Goal: Task Accomplishment & Management: Complete application form

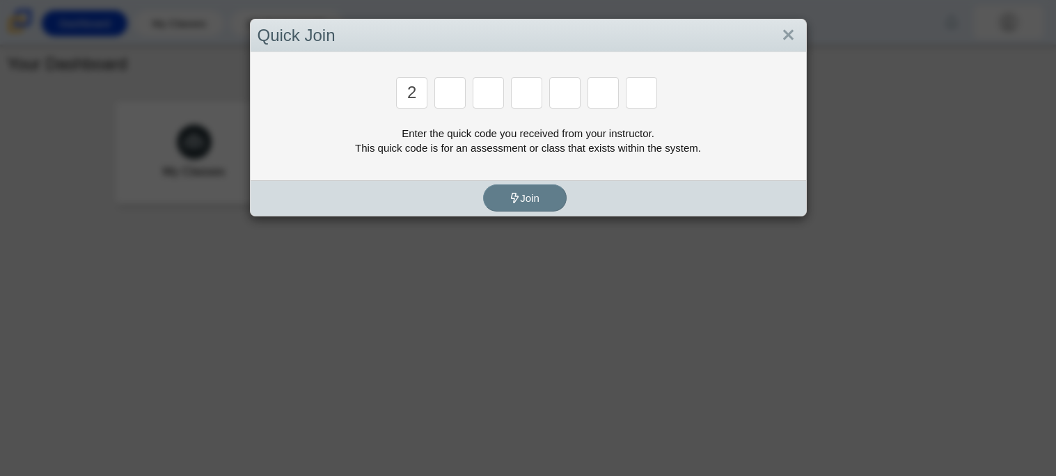
type input "2"
type input "c"
type input "u"
type input "p"
type input "s"
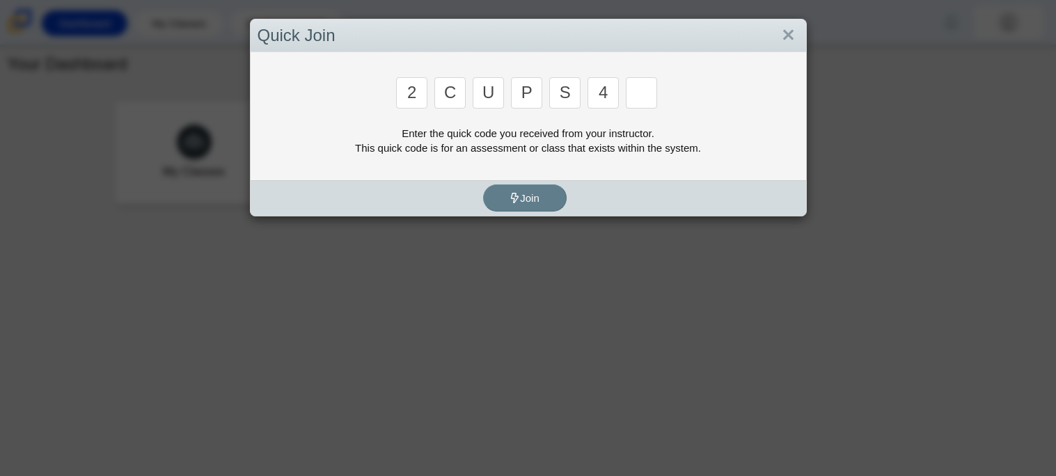
type input "4"
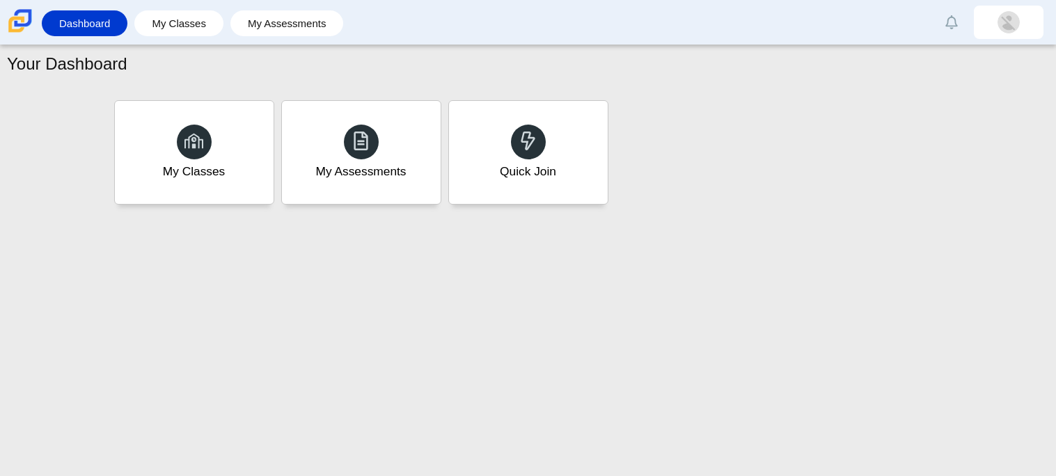
type input "a"
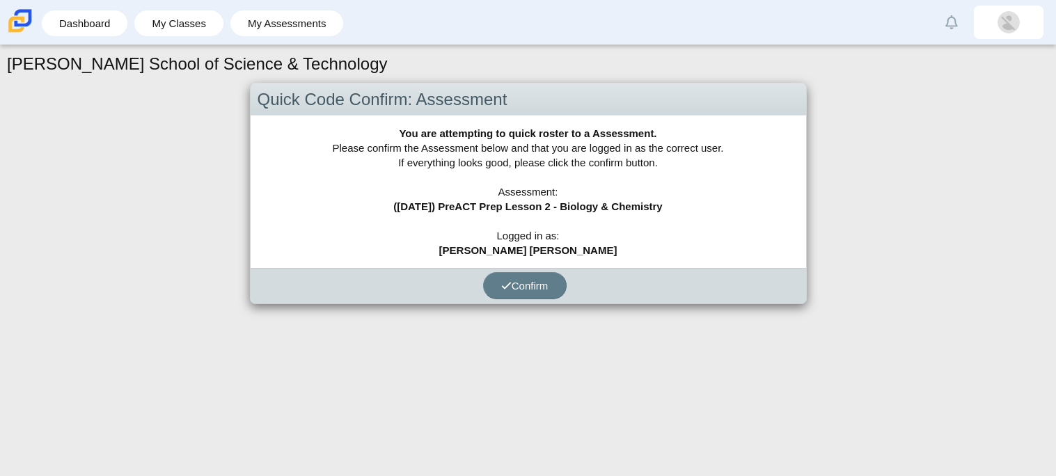
click at [541, 312] on div "Quick Code Confirm: Assessment You are attempting to quick roster to a Assessme…" at bounding box center [528, 205] width 1042 height 244
click at [532, 277] on button "Confirm" at bounding box center [525, 285] width 84 height 27
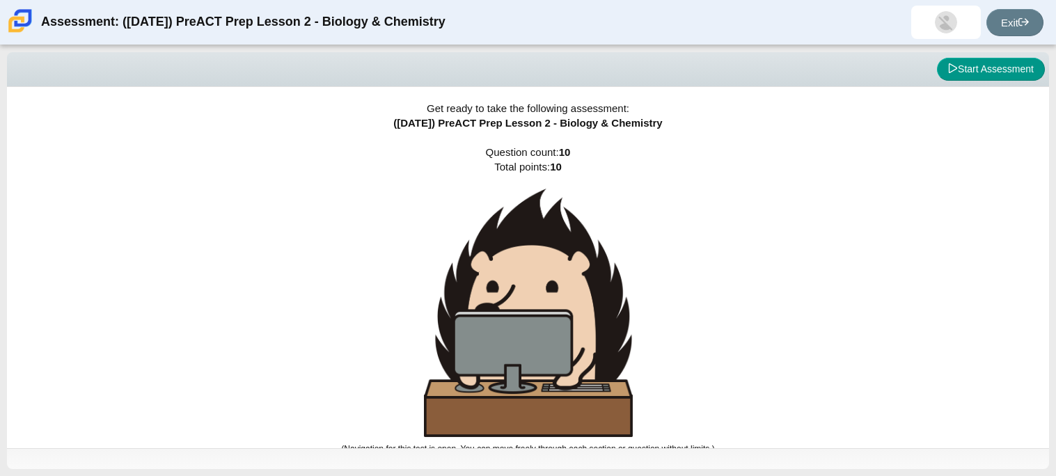
scroll to position [8, 0]
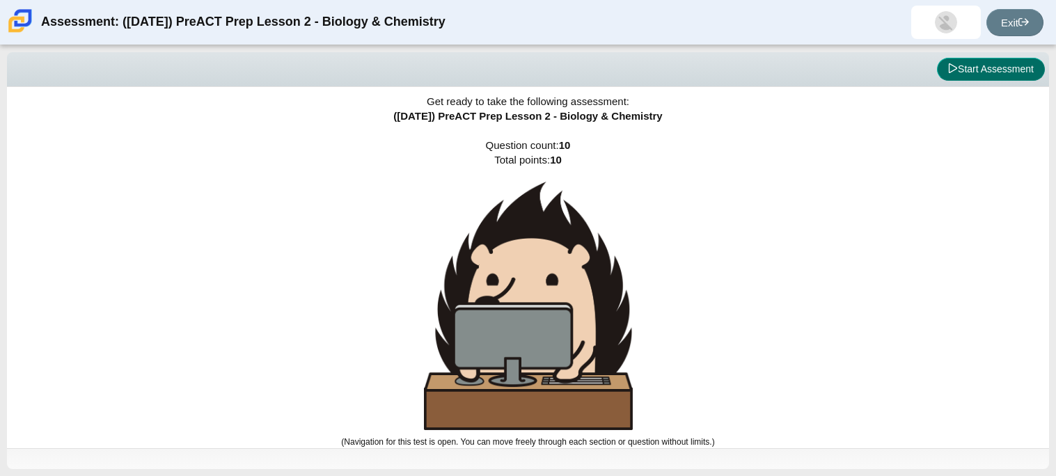
click at [974, 68] on button "Start Assessment" at bounding box center [991, 70] width 108 height 24
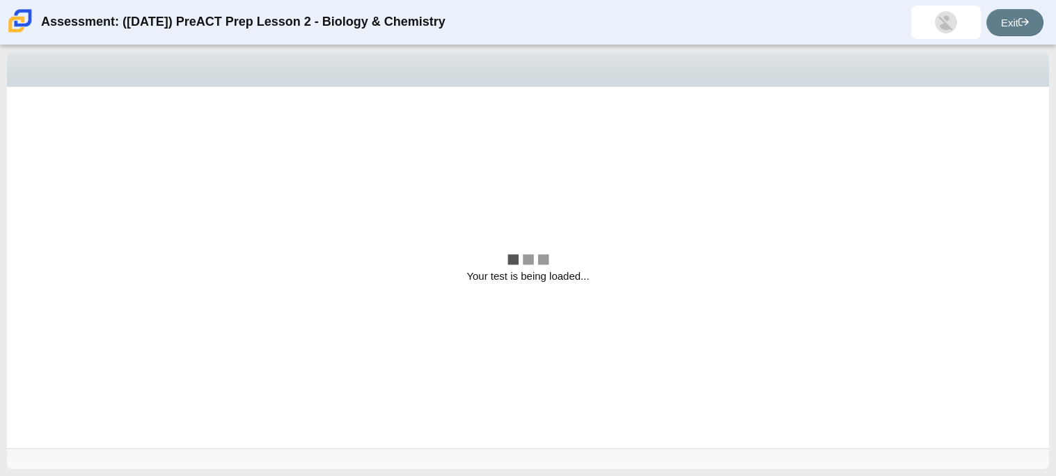
scroll to position [0, 0]
select select "88c27e0d-eae0-4ba9-ac20-9160ce6547ef"
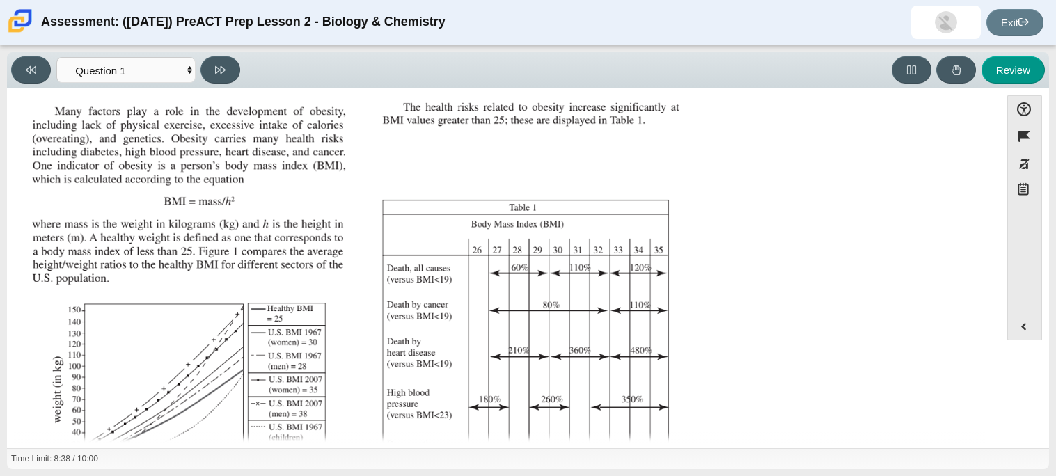
scroll to position [296, 0]
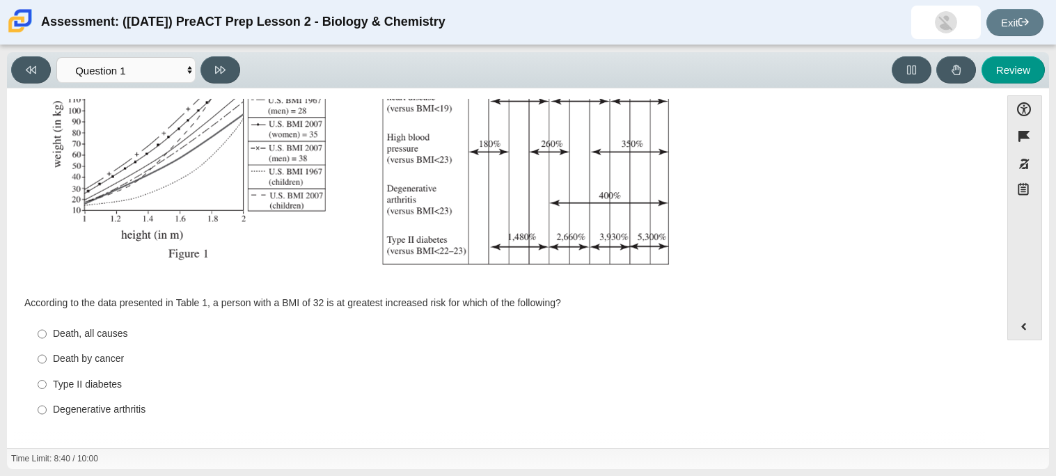
click at [62, 382] on div "Type II diabetes" at bounding box center [514, 385] width 923 height 14
click at [47, 382] on input "Type II diabetes Type II diabetes" at bounding box center [42, 384] width 9 height 25
radio input "true"
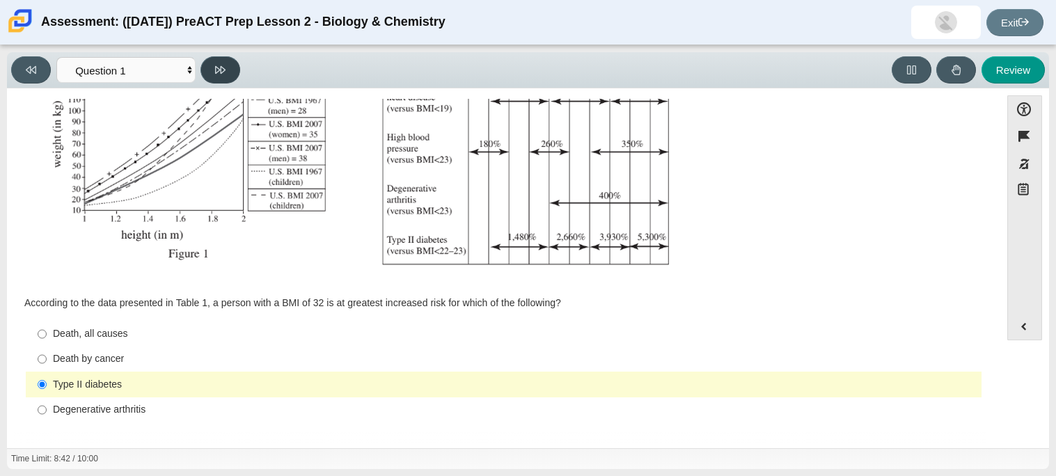
click at [222, 72] on icon at bounding box center [220, 70] width 10 height 10
select select "f31ee183-ab53-48c9-9374-3a18949ab500"
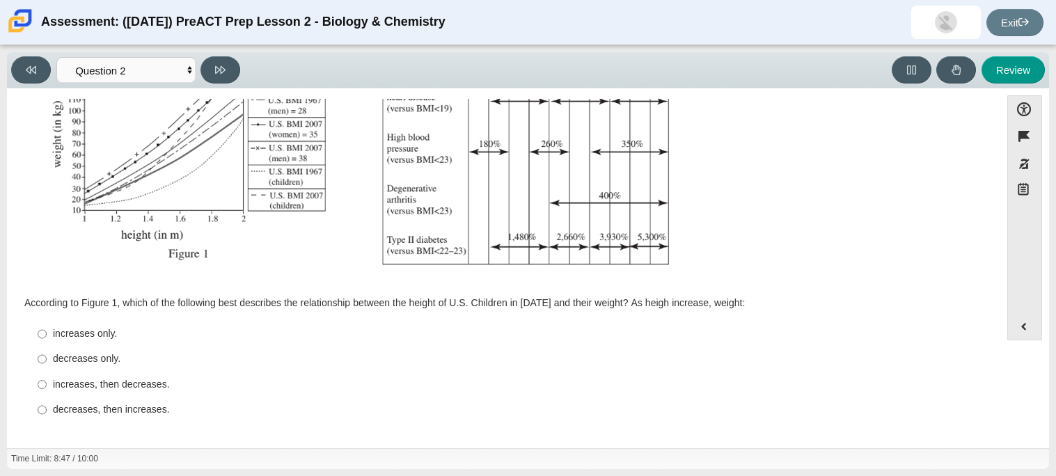
click at [91, 336] on div "increases only." at bounding box center [514, 334] width 923 height 14
click at [47, 336] on input "increases only. increases only." at bounding box center [42, 333] width 9 height 25
radio input "true"
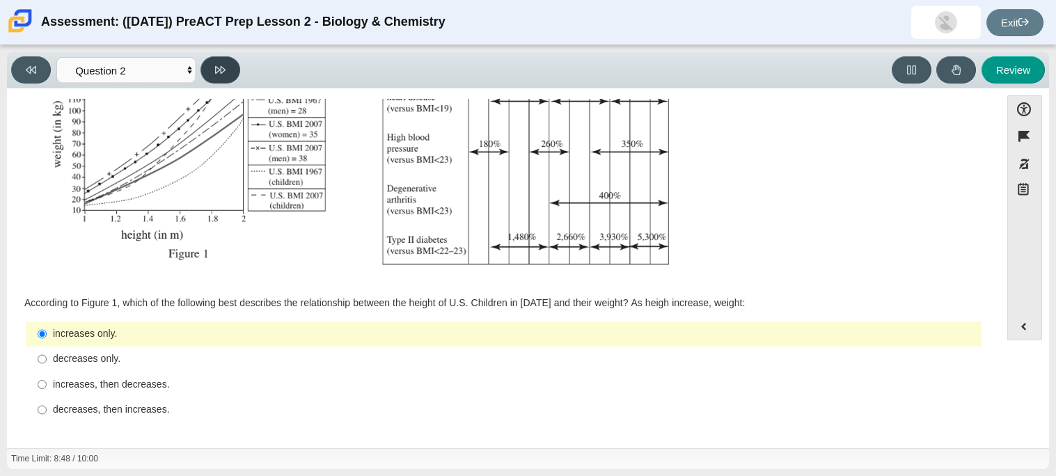
click at [205, 72] on button at bounding box center [220, 69] width 40 height 27
select select "45e82964-709e-4180-9336-970e18221224"
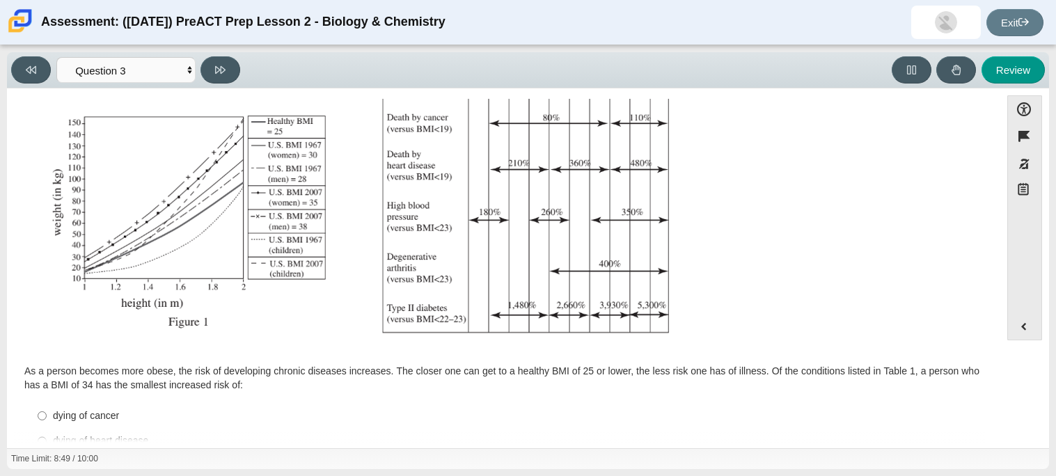
scroll to position [310, 0]
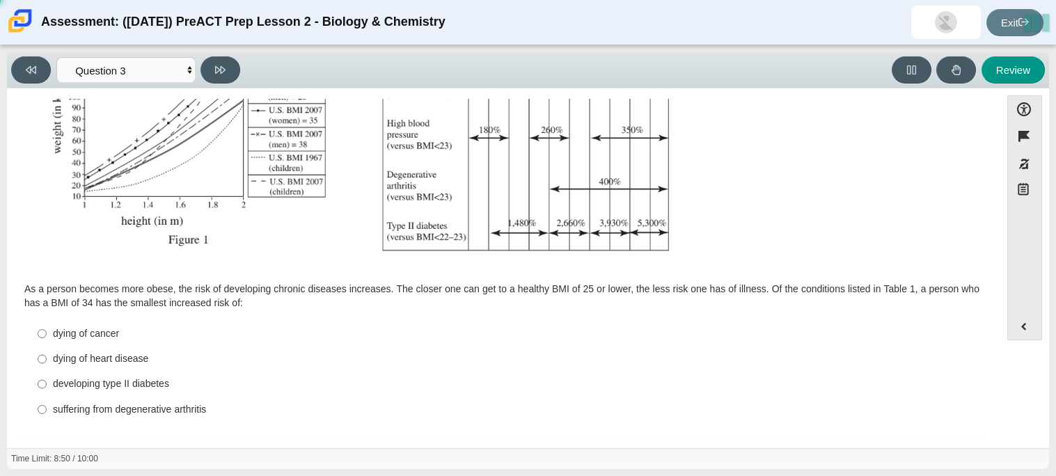
click at [72, 377] on div "developing type II diabetes" at bounding box center [514, 384] width 923 height 14
click at [47, 377] on input "developing type II diabetes developing type II diabetes" at bounding box center [42, 384] width 9 height 25
radio input "true"
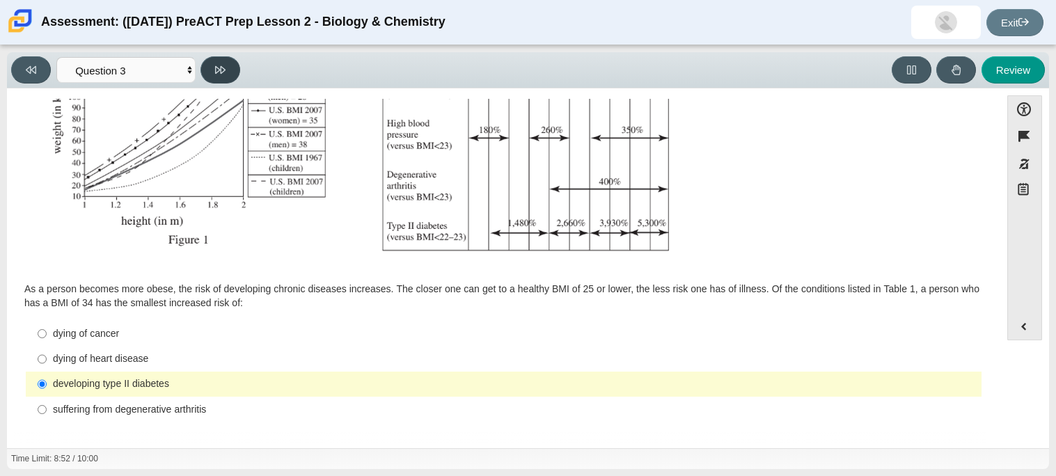
click at [223, 72] on icon at bounding box center [220, 70] width 10 height 10
select select "71dcacfe-cf8b-4cdc-be22-b82c8aec5da2"
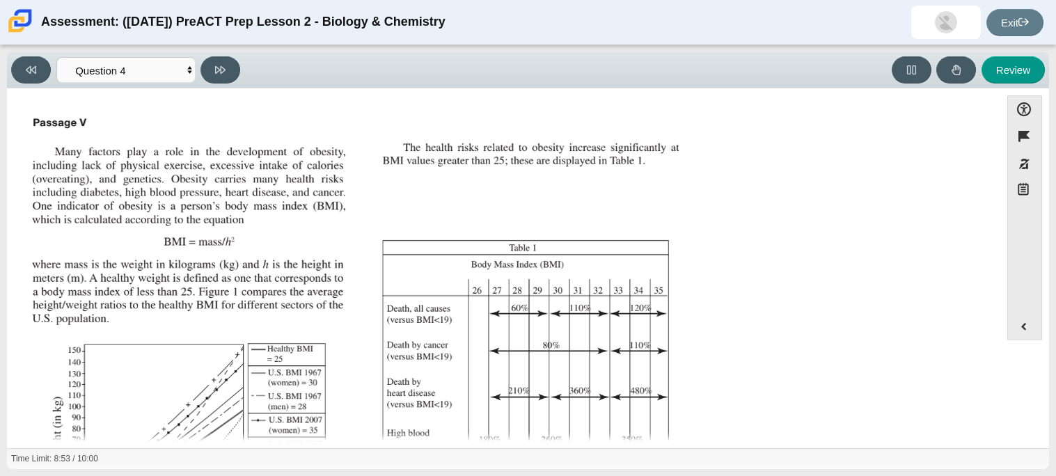
scroll to position [297, 0]
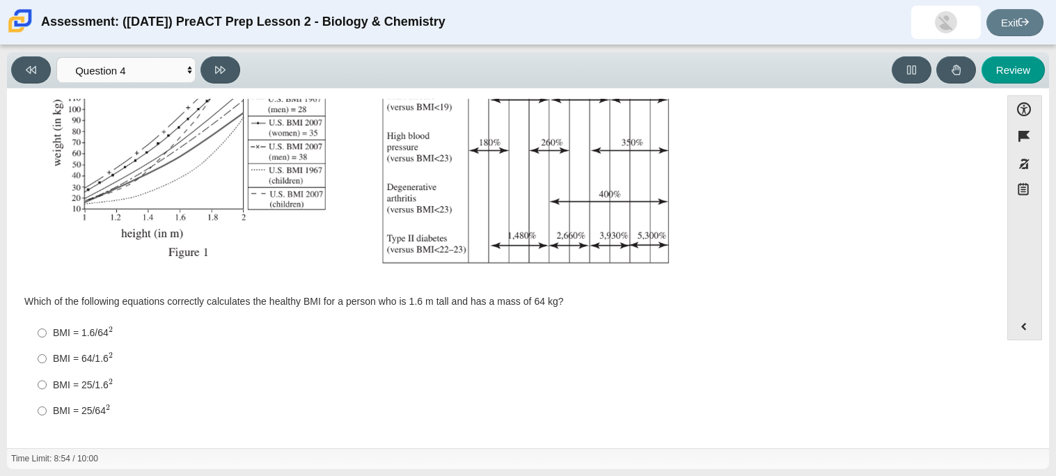
click at [79, 388] on div "BMI = 25/1.6 2" at bounding box center [514, 385] width 923 height 15
click at [47, 388] on input "BMI = 25/1.6 2 BMI = 25/1.62" at bounding box center [42, 385] width 9 height 26
radio input "true"
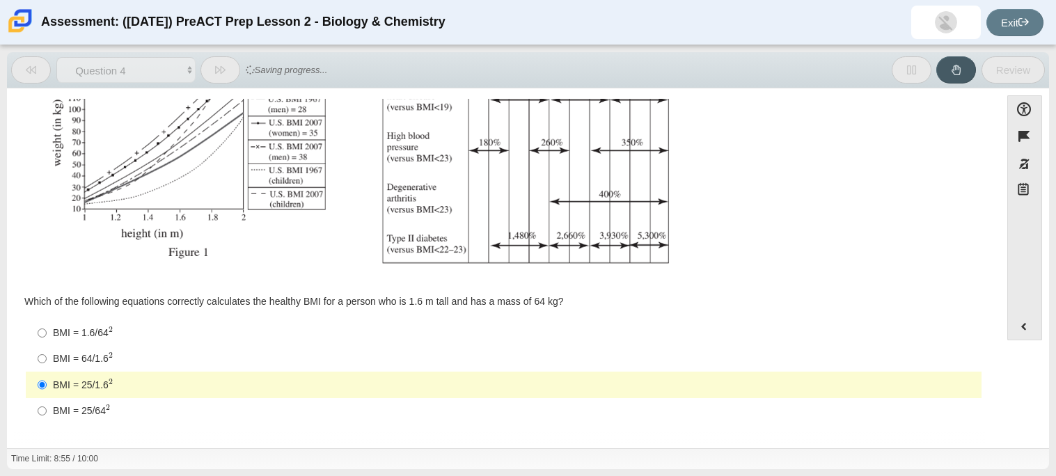
click at [79, 350] on label "BMI = 64/1.6 2 BMI = 64/1.62" at bounding box center [504, 359] width 953 height 26
click at [47, 350] on input "BMI = 64/1.6 2 BMI = 64/1.62" at bounding box center [42, 359] width 9 height 26
radio input "true"
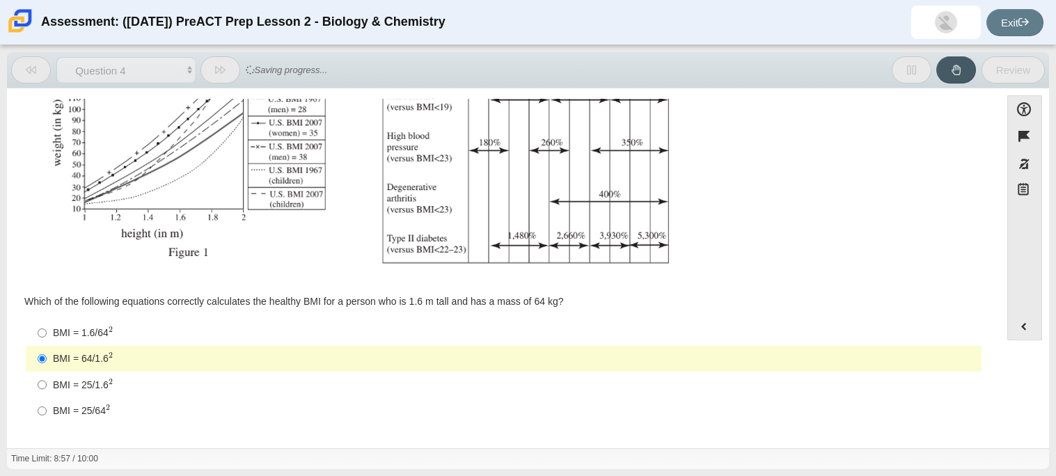
click at [127, 329] on div "BMI = 1.6/64 2" at bounding box center [514, 333] width 923 height 15
click at [47, 329] on input "BMI = 1.6/64 2 BMI = 1.6/642" at bounding box center [42, 333] width 9 height 26
radio input "true"
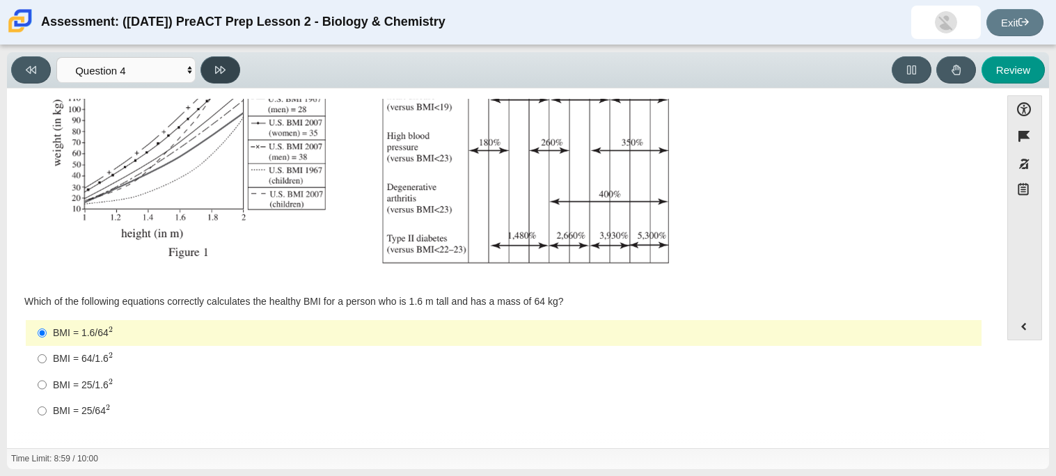
click at [230, 79] on button at bounding box center [220, 69] width 40 height 27
select select "c6558c8b-086a-4b4c-b582-9428309971ba"
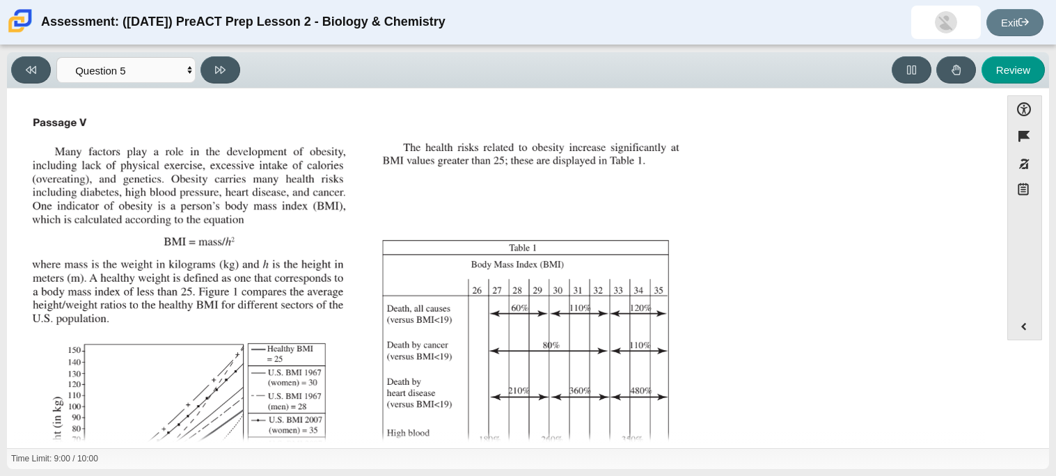
scroll to position [296, 0]
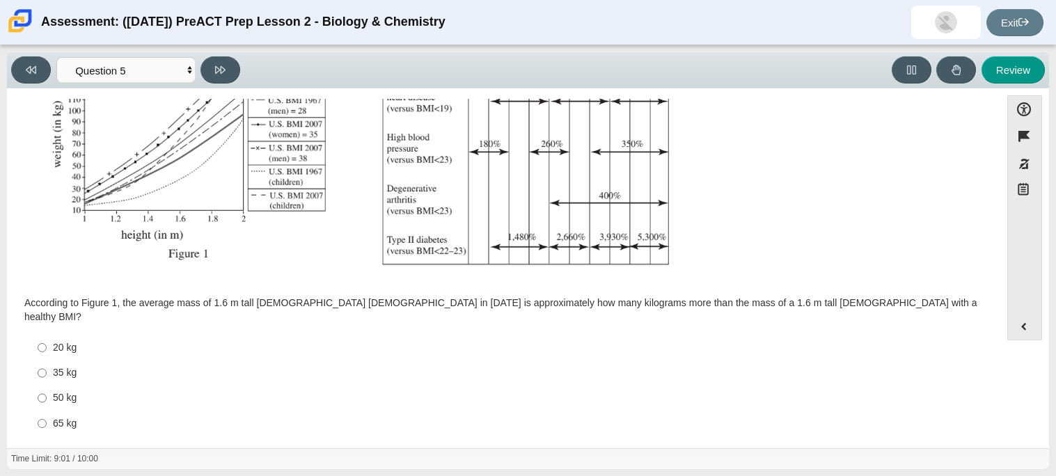
click at [49, 411] on label "65 kg 65 kg" at bounding box center [504, 423] width 953 height 25
click at [47, 411] on input "65 kg 65 kg" at bounding box center [42, 423] width 9 height 25
radio input "true"
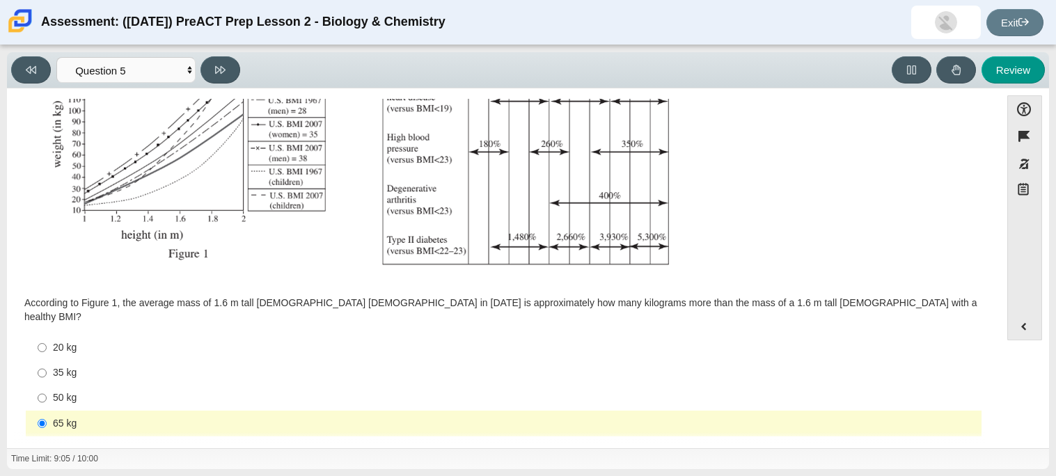
click at [394, 197] on img "Assessment items" at bounding box center [357, 49] width 662 height 467
click at [233, 77] on button at bounding box center [220, 69] width 40 height 27
select select "74d98ab6-2529-481e-9250-4e9263ec31cd"
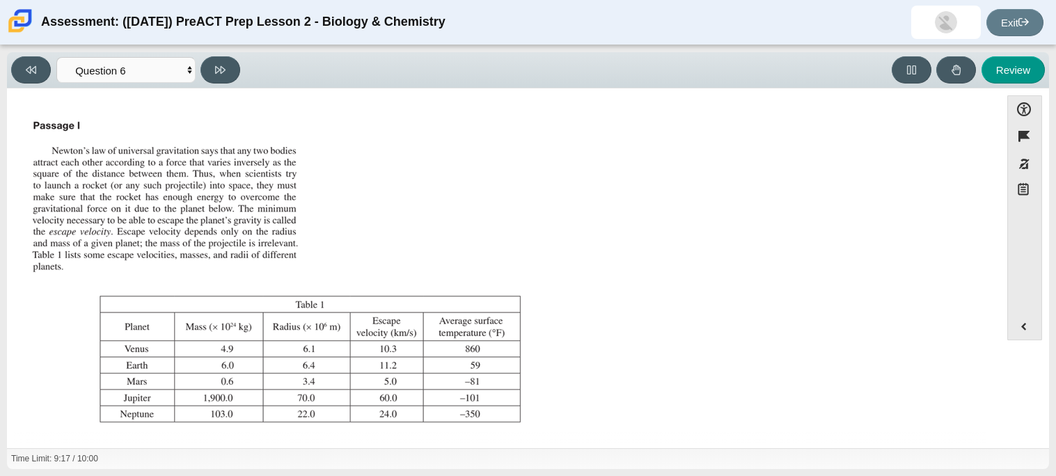
scroll to position [159, 0]
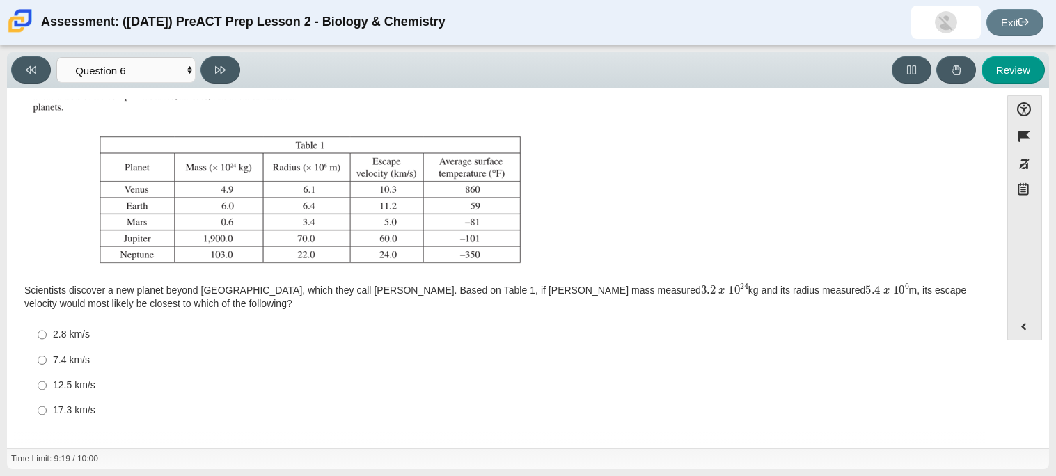
click at [68, 401] on label "17.3 km/s 17.3 km/s" at bounding box center [504, 410] width 953 height 25
click at [47, 401] on input "17.3 km/s 17.3 km/s" at bounding box center [42, 410] width 9 height 25
radio input "true"
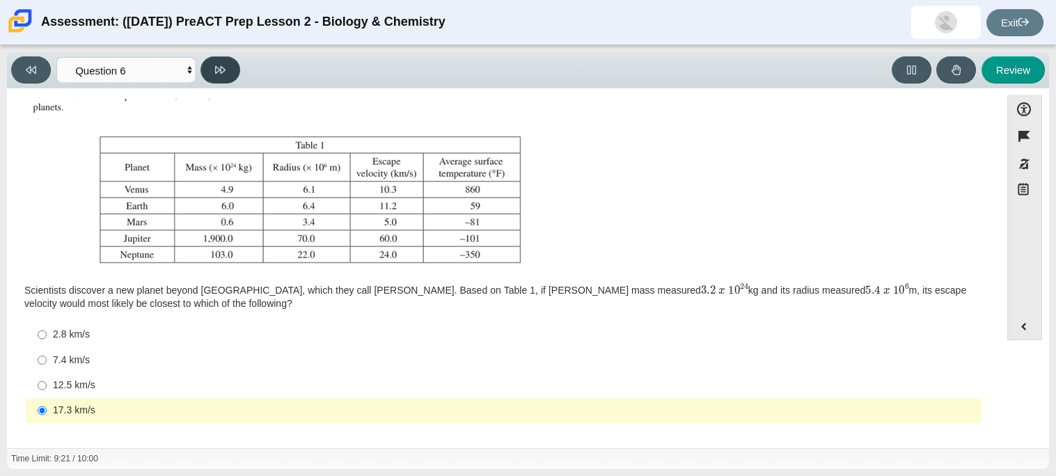
click at [214, 58] on button at bounding box center [220, 69] width 40 height 27
select select "31694628-7769-4744-9964-d3ed6115c03c"
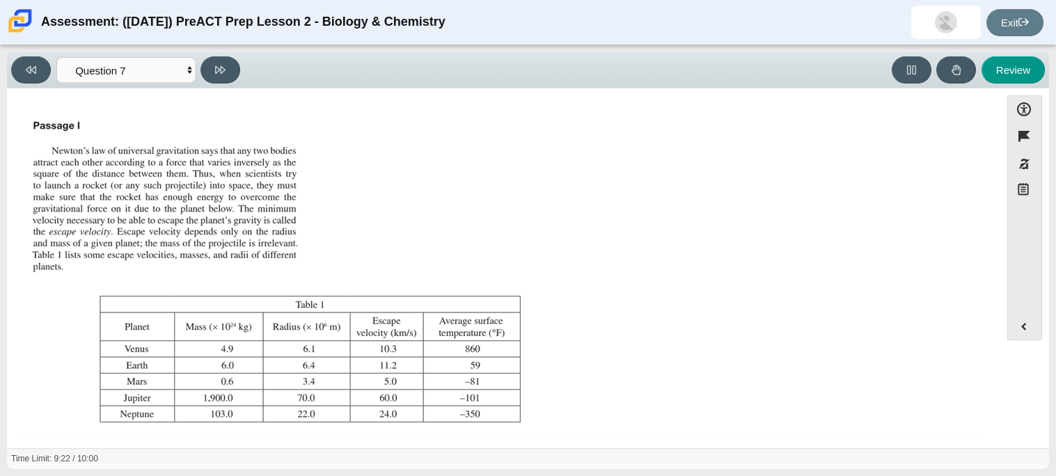
scroll to position [145, 0]
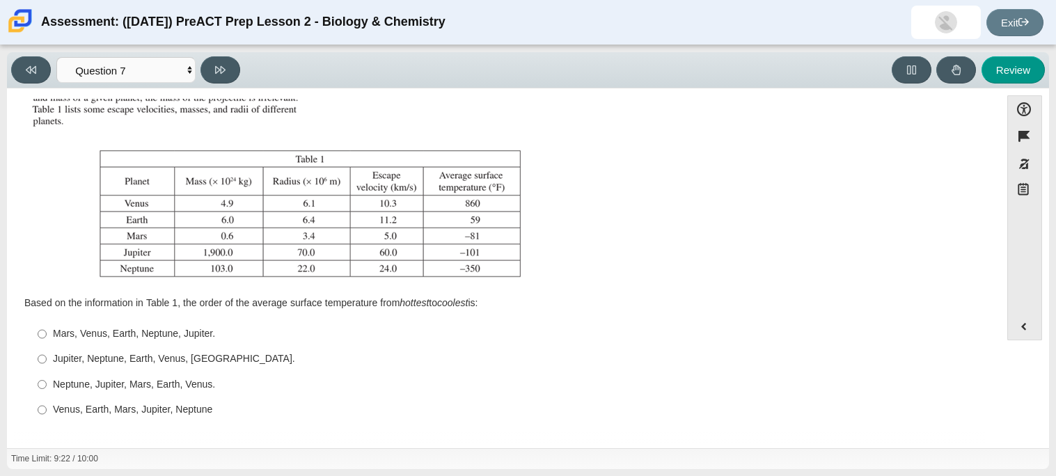
click at [62, 344] on label "Mars, Venus, Earth, Neptune, Jupiter. Mars, Venus, Earth, Neptune, Jupiter." at bounding box center [504, 333] width 953 height 25
click at [47, 344] on input "Mars, Venus, Earth, Neptune, Jupiter. Mars, Venus, Earth, Neptune, Jupiter." at bounding box center [42, 333] width 9 height 25
radio input "true"
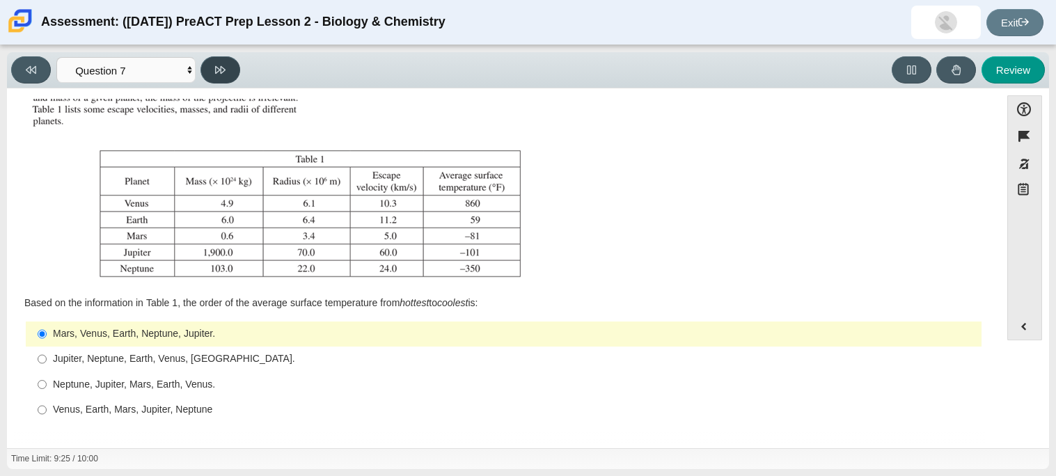
click at [221, 72] on icon at bounding box center [220, 70] width 10 height 10
select select "02960795-9514-4c41-985f-77b6951c8514"
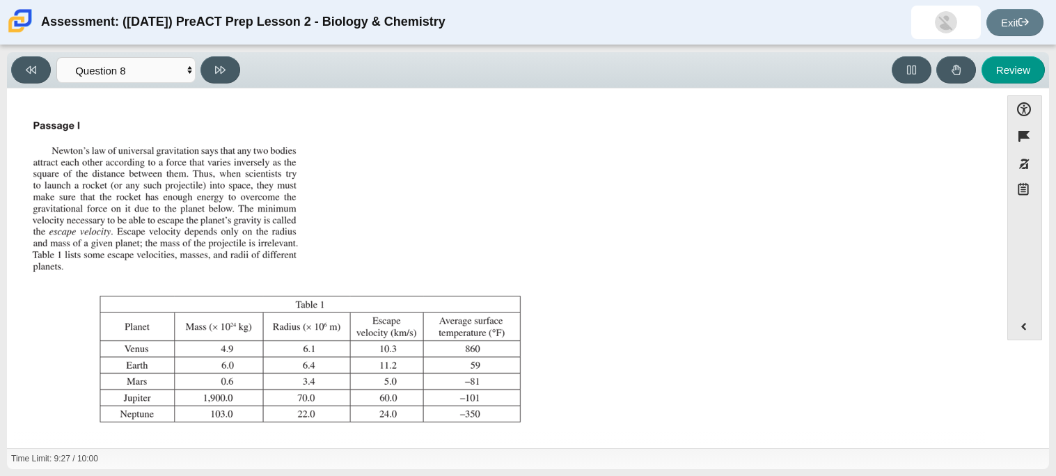
scroll to position [159, 0]
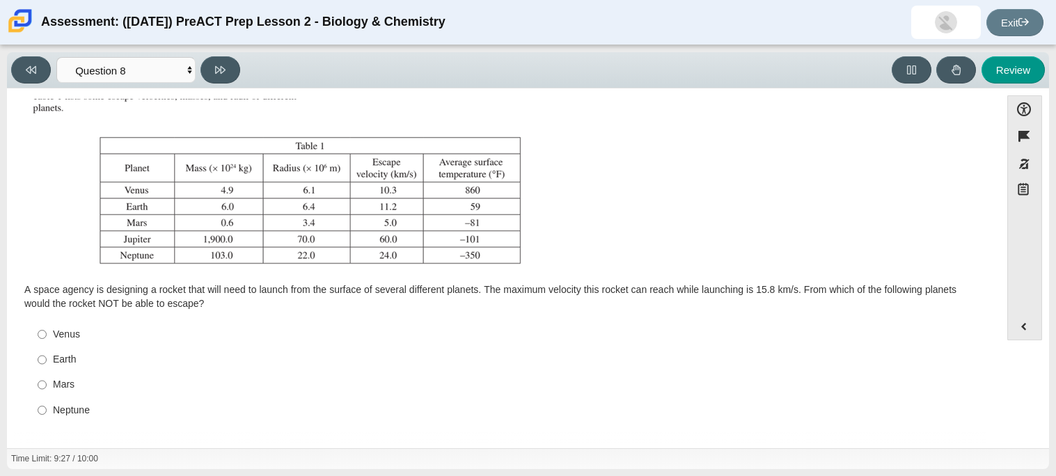
click at [74, 402] on label "Neptune Neptune" at bounding box center [504, 409] width 953 height 25
click at [47, 402] on input "Neptune Neptune" at bounding box center [42, 409] width 9 height 25
radio input "true"
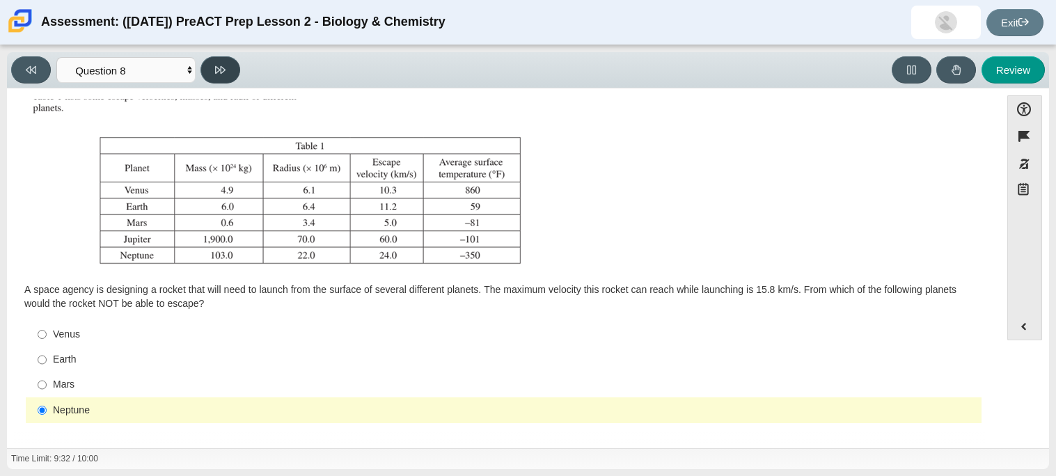
click at [207, 73] on button at bounding box center [220, 69] width 40 height 27
select select "ef19177f-9eb9-441f-a0b9-65cd4e602bb5"
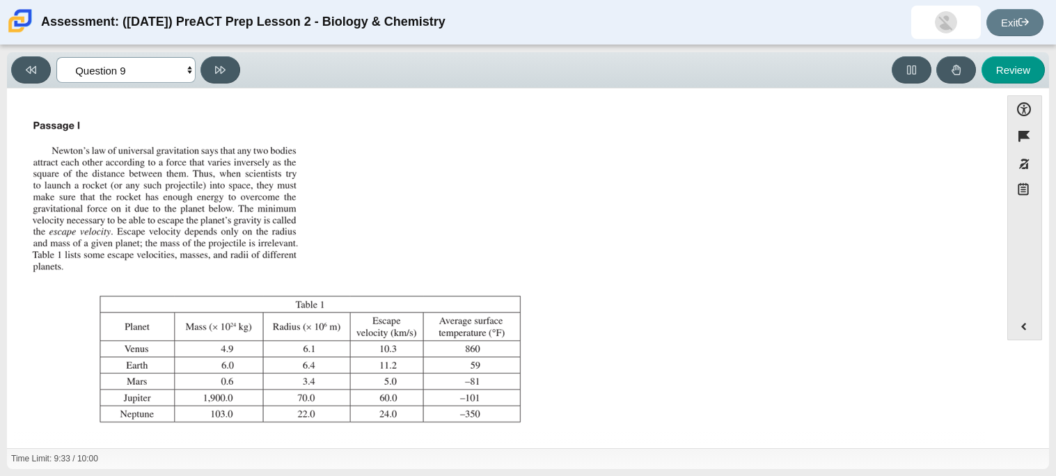
click at [143, 71] on select "Questions Question 1 Question 2 Question 3 Question 4 Question 5 Question 6 Que…" at bounding box center [125, 70] width 139 height 26
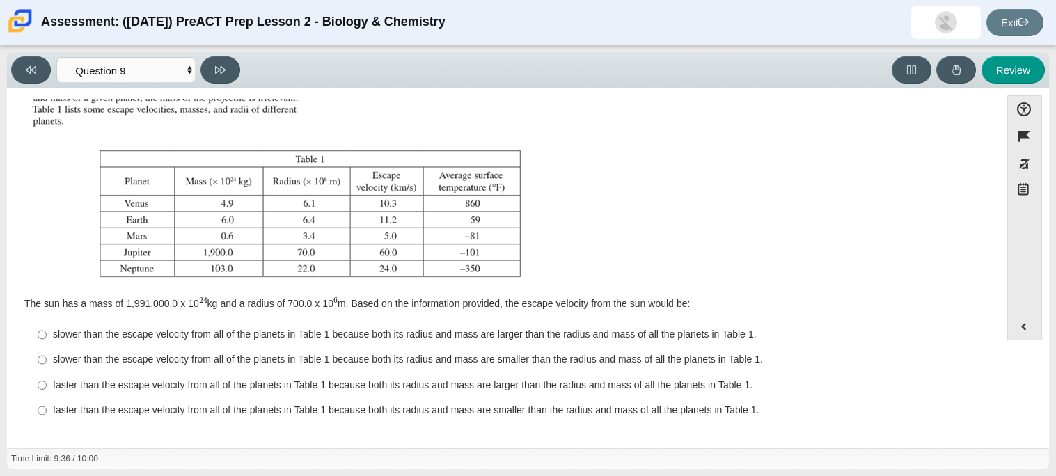
click at [117, 360] on div "slower than the escape velocity from all of the planets in Table 1 because both…" at bounding box center [514, 360] width 923 height 14
click at [47, 360] on input "slower than the escape velocity from all of the planets in Table 1 because both…" at bounding box center [42, 359] width 9 height 25
radio input "true"
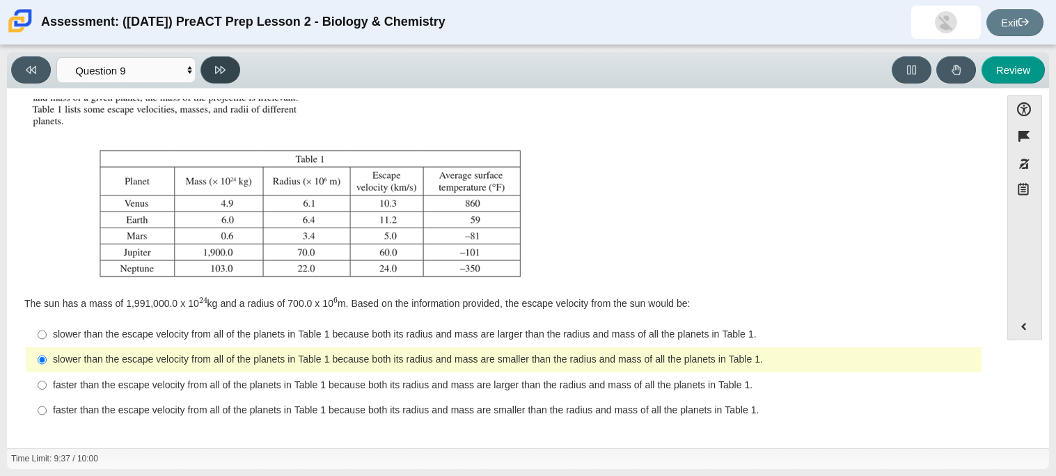
click at [221, 69] on icon at bounding box center [220, 70] width 10 height 10
select select "b9bf8baa-c570-4e7d-b5c0-da6c71b27e9c"
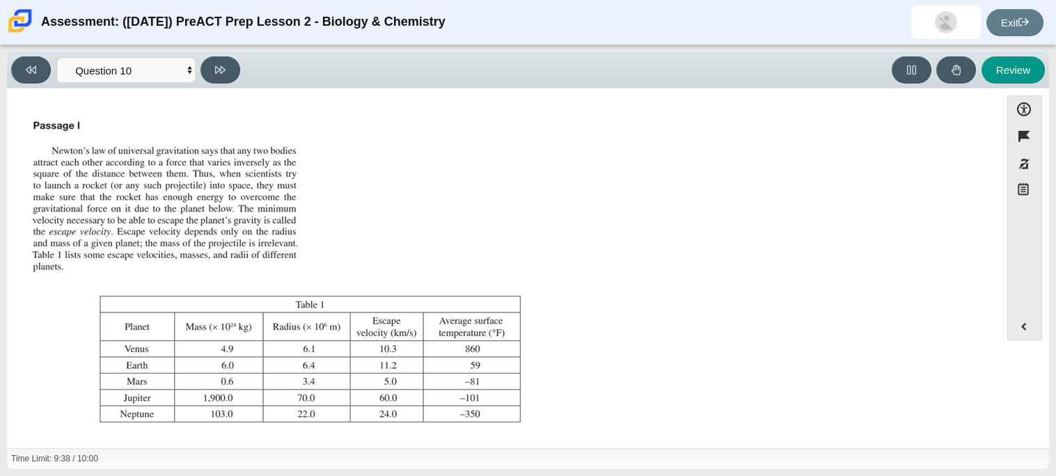
scroll to position [159, 0]
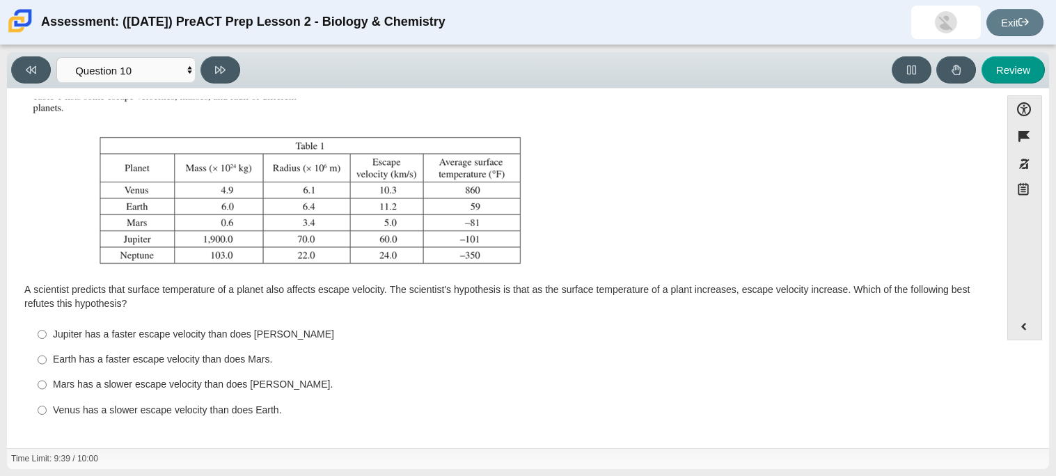
click at [105, 414] on div "Venus has a slower escape velocity than does Earth." at bounding box center [514, 411] width 923 height 14
click at [47, 414] on input "Venus has a slower escape velocity than does Earth. Venus has a slower escape v…" at bounding box center [42, 409] width 9 height 25
radio input "true"
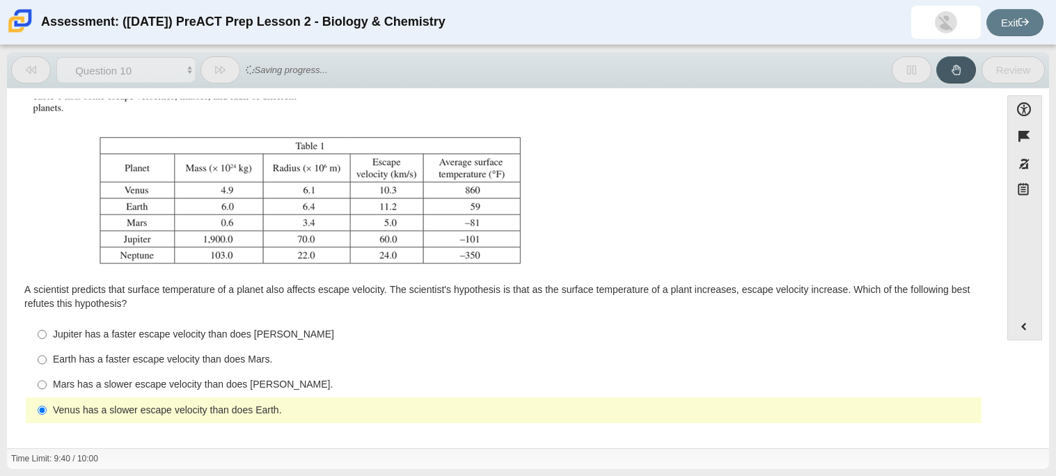
click at [112, 393] on label "Mars has a slower escape velocity than does Venus. Mars has a slower escape vel…" at bounding box center [504, 384] width 953 height 25
click at [47, 393] on input "Mars has a slower escape velocity than does Venus. Mars has a slower escape vel…" at bounding box center [42, 384] width 9 height 25
radio input "true"
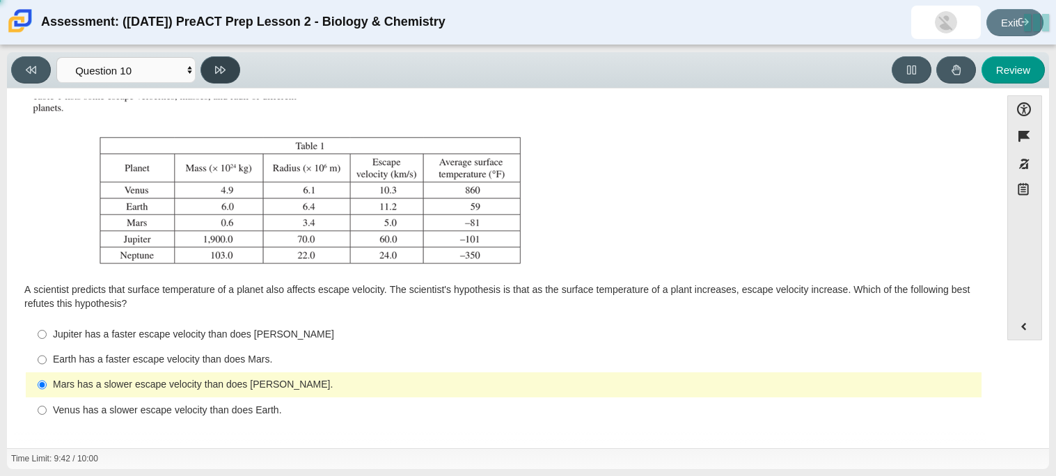
click at [225, 74] on icon at bounding box center [220, 70] width 10 height 10
select select "review"
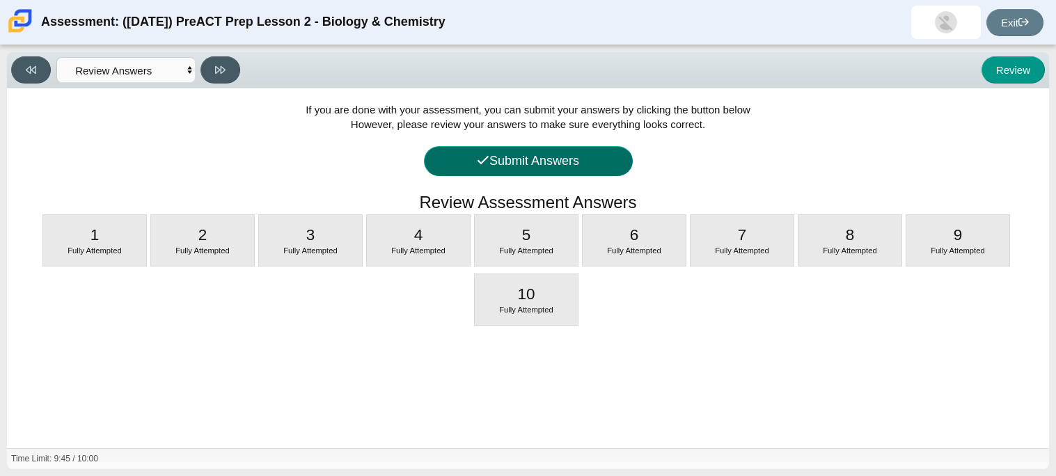
click at [562, 163] on button "Submit Answers" at bounding box center [528, 161] width 209 height 30
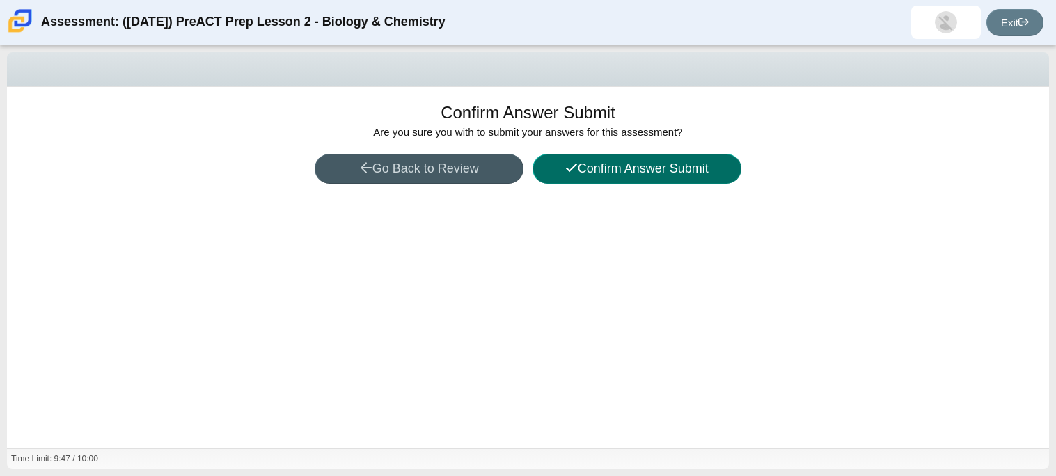
click at [585, 177] on button "Confirm Answer Submit" at bounding box center [636, 169] width 209 height 30
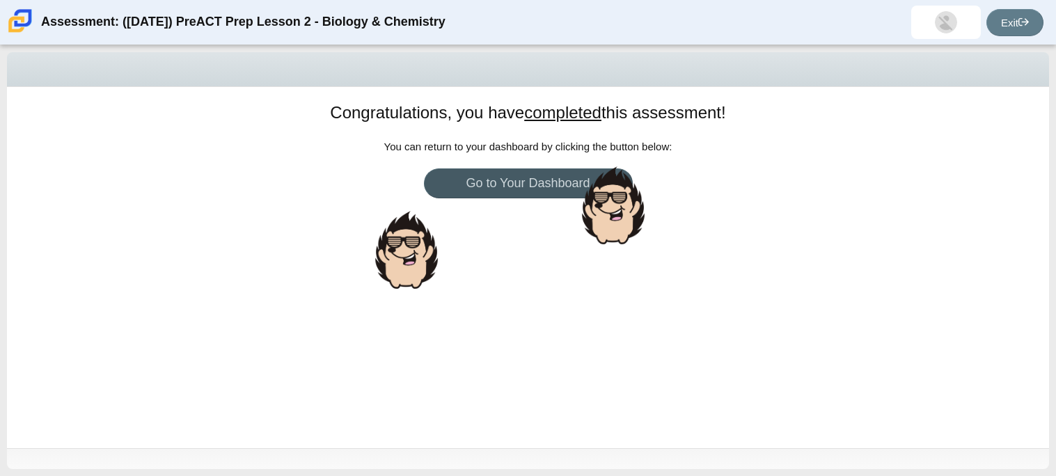
click at [552, 292] on div "Congratulations, you have completed this assessment! You can return to your das…" at bounding box center [528, 267] width 1042 height 361
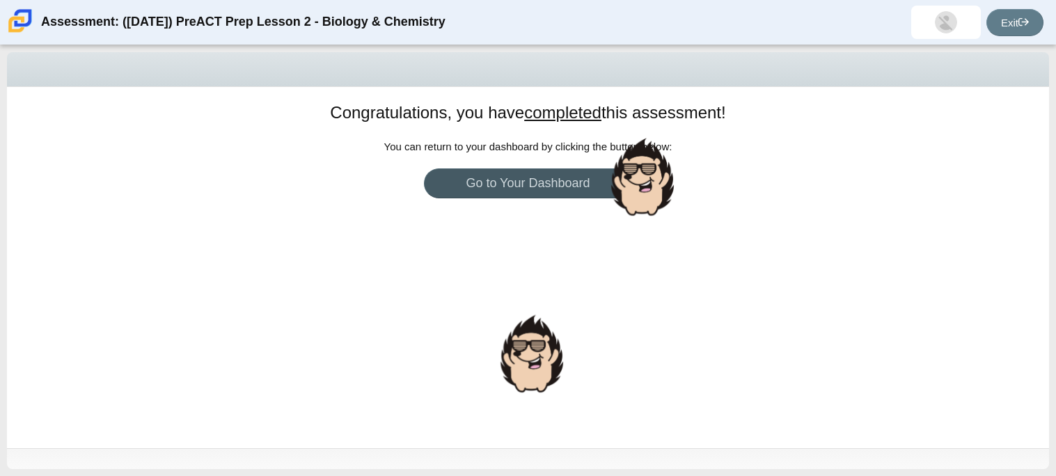
click at [531, 289] on div "Congratulations, you have completed this assessment! You can return to your das…" at bounding box center [528, 267] width 1042 height 361
